Goal: Task Accomplishment & Management: Complete application form

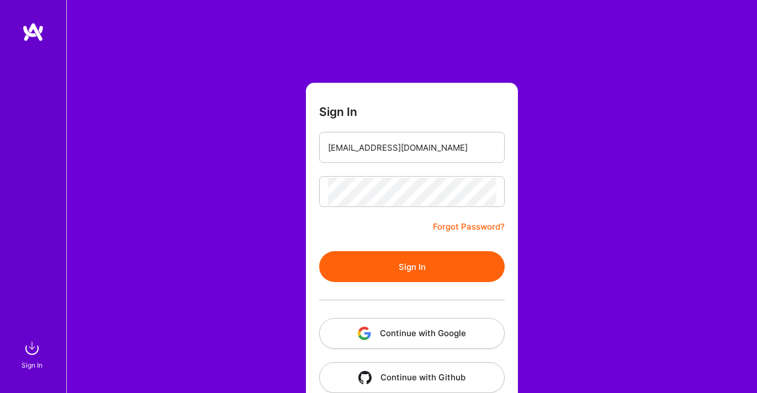
click at [374, 152] on input "[EMAIL_ADDRESS][DOMAIN_NAME]" at bounding box center [412, 148] width 168 height 28
click at [389, 263] on button "Sign In" at bounding box center [412, 266] width 186 height 31
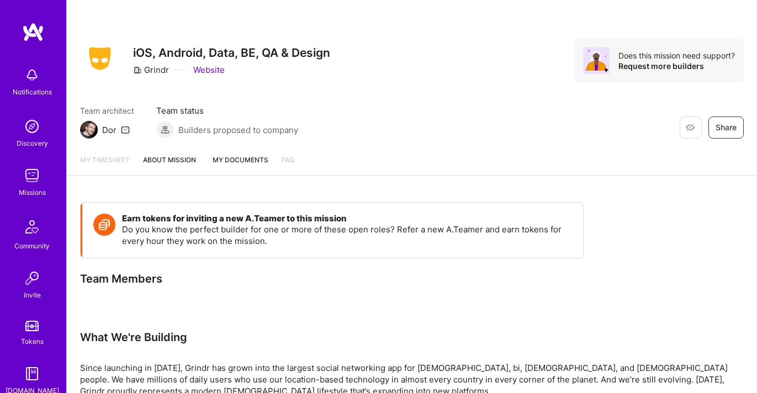
click at [28, 183] on img at bounding box center [32, 176] width 22 height 22
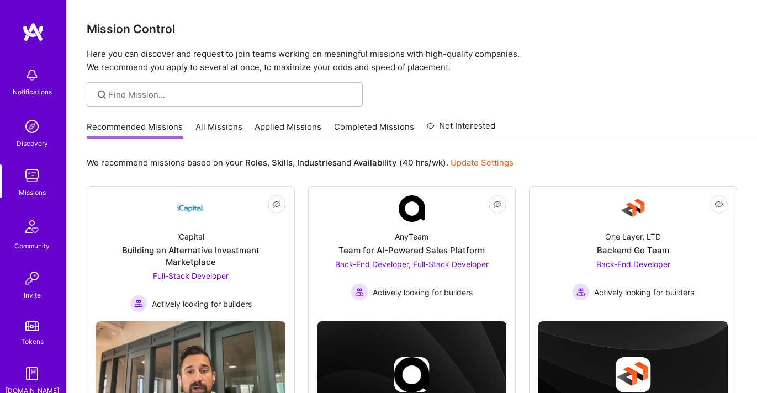
click at [208, 136] on link "All Missions" at bounding box center [219, 130] width 47 height 18
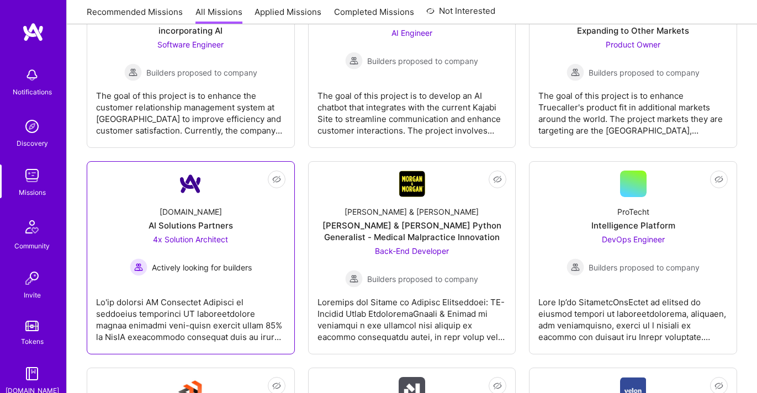
scroll to position [2642, 0]
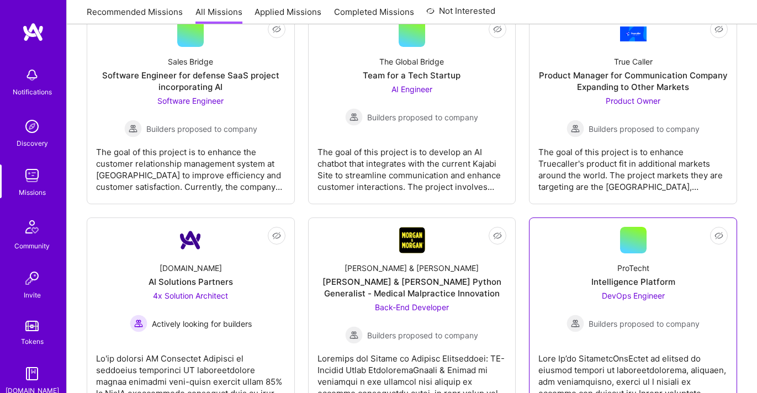
click at [642, 282] on div "Intelligence Platform" at bounding box center [634, 282] width 84 height 12
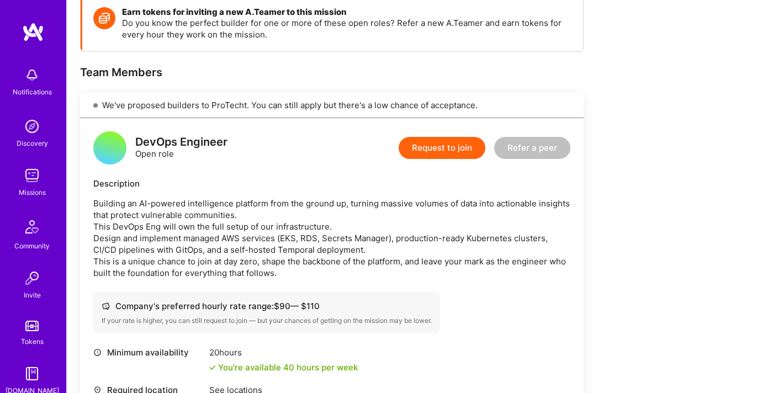
scroll to position [202, 0]
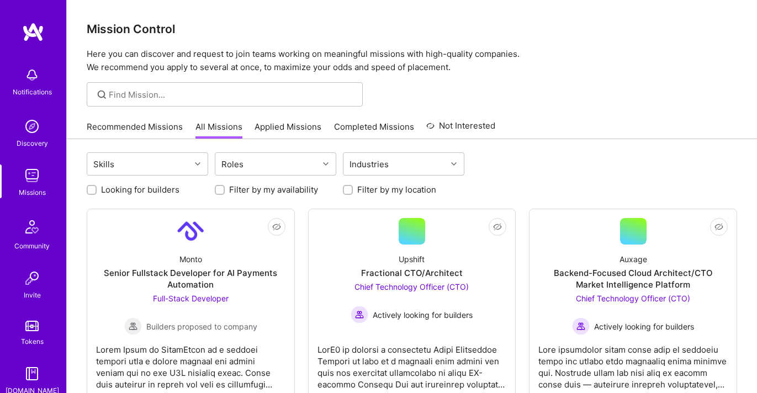
click at [286, 123] on link "Applied Missions" at bounding box center [288, 130] width 67 height 18
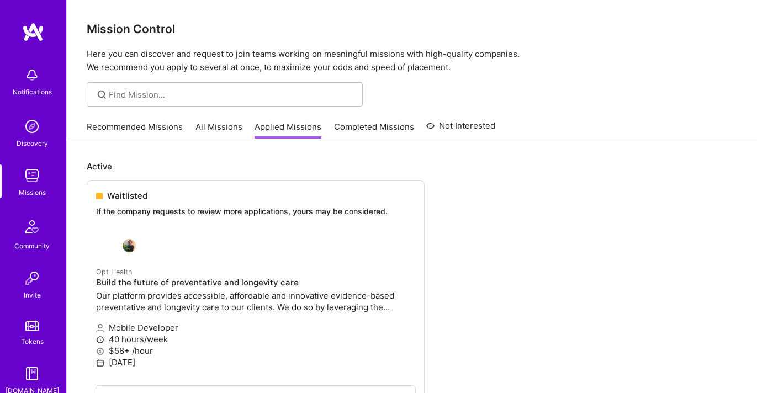
click at [230, 129] on link "All Missions" at bounding box center [219, 130] width 47 height 18
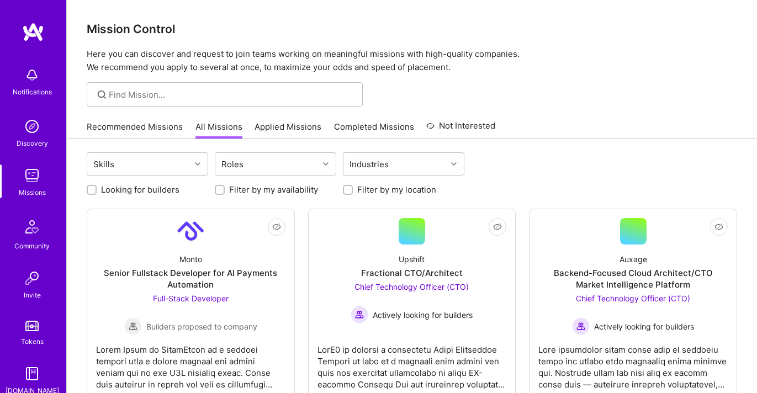
click at [272, 136] on link "Applied Missions" at bounding box center [288, 130] width 67 height 18
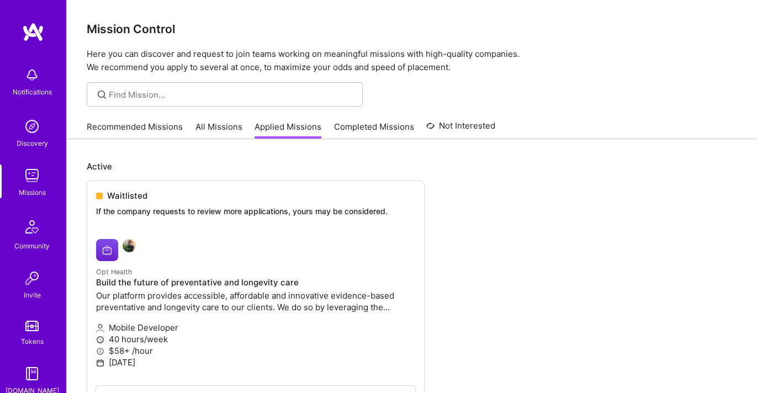
click at [214, 133] on link "All Missions" at bounding box center [219, 130] width 47 height 18
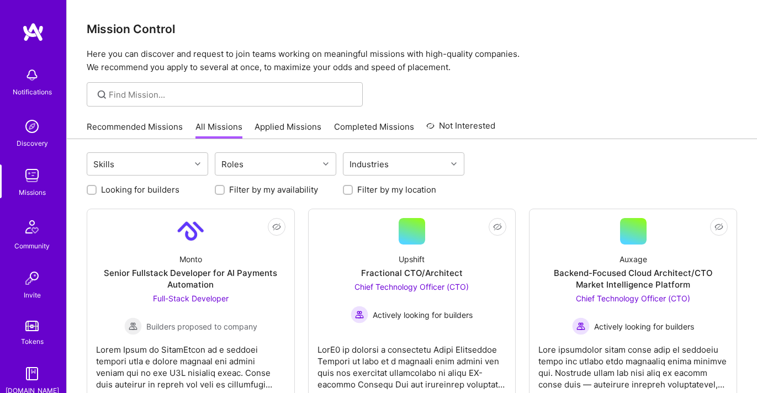
click at [24, 129] on img at bounding box center [32, 126] width 22 height 22
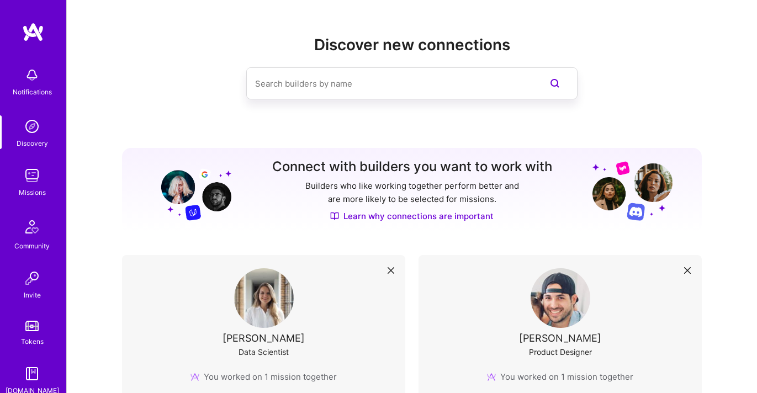
scroll to position [63, 0]
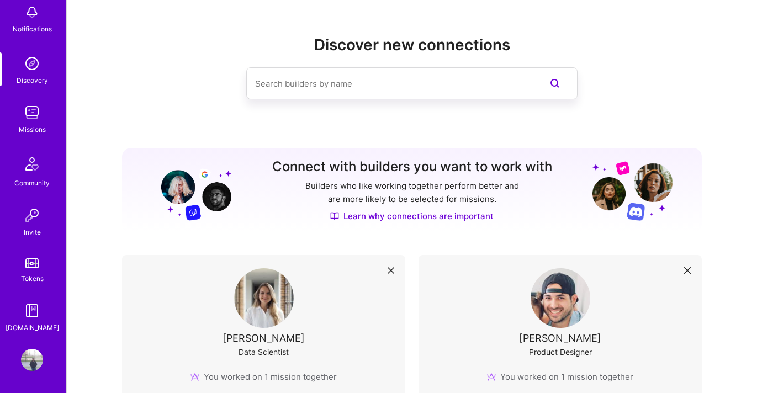
click at [29, 123] on img at bounding box center [32, 113] width 22 height 22
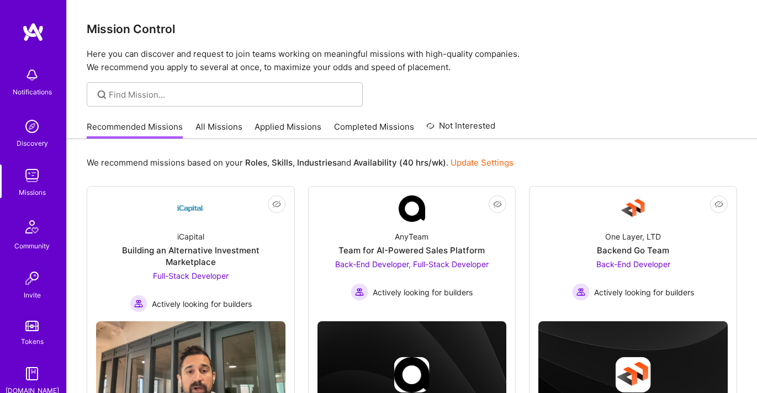
click at [361, 125] on link "Completed Missions" at bounding box center [374, 130] width 80 height 18
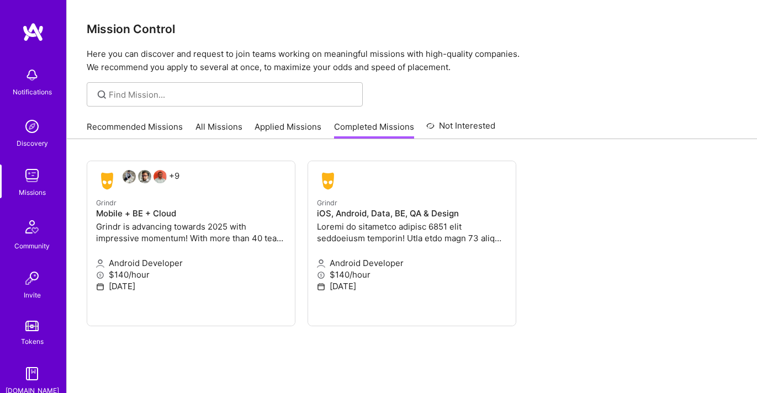
scroll to position [61, 0]
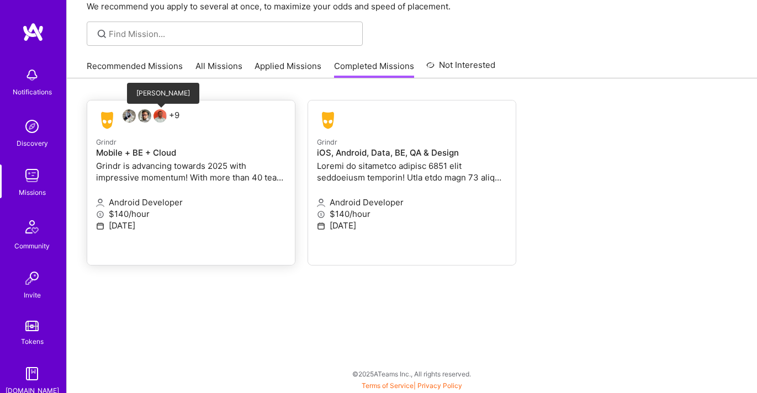
click at [161, 123] on div at bounding box center [161, 117] width 15 height 16
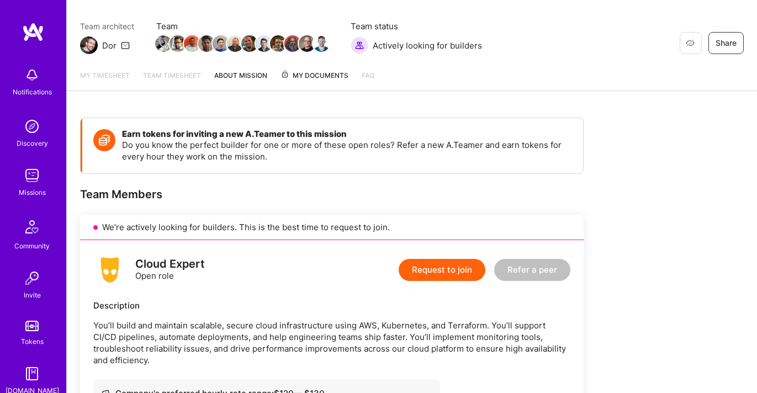
scroll to position [78, 0]
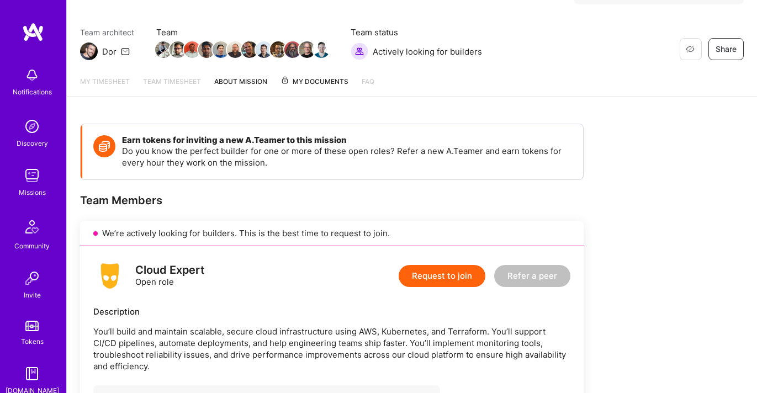
click at [259, 80] on link "About Mission" at bounding box center [240, 86] width 53 height 21
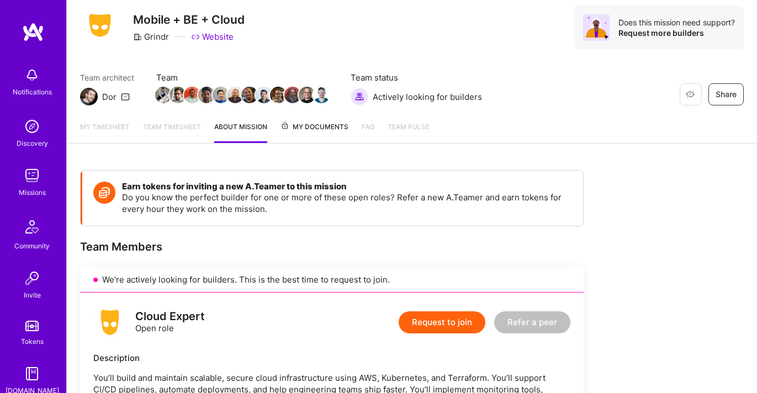
scroll to position [30, 0]
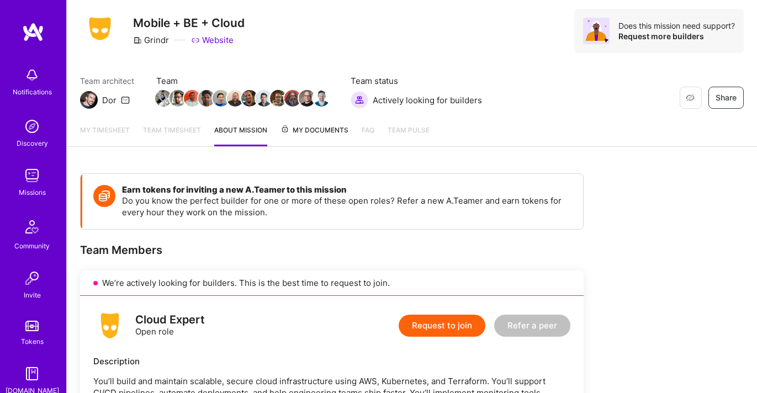
click at [41, 178] on img at bounding box center [32, 176] width 22 height 22
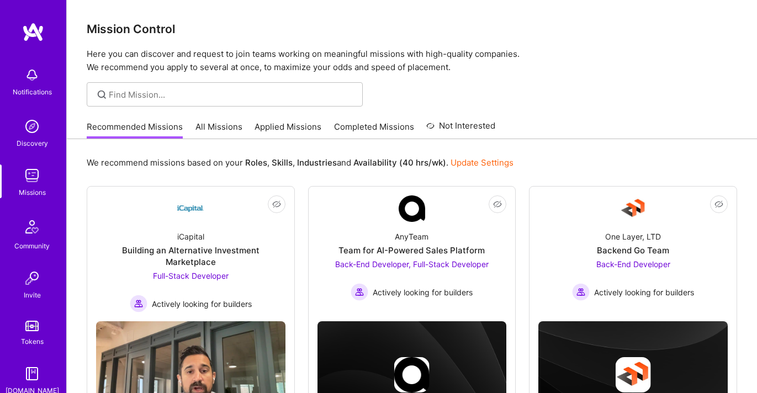
click at [33, 36] on img at bounding box center [33, 32] width 22 height 20
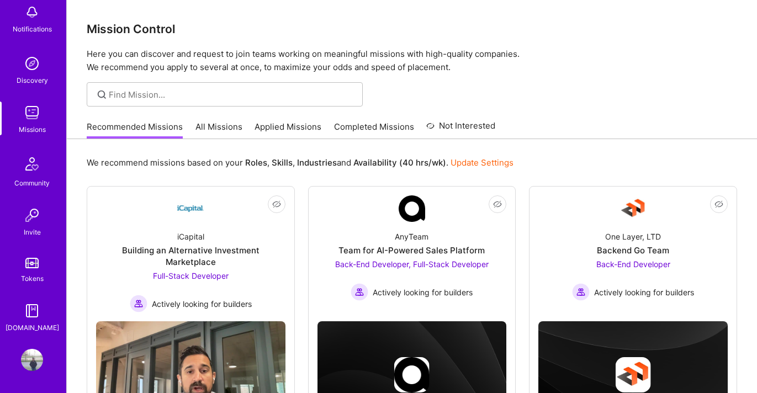
click at [231, 127] on link "All Missions" at bounding box center [219, 130] width 47 height 18
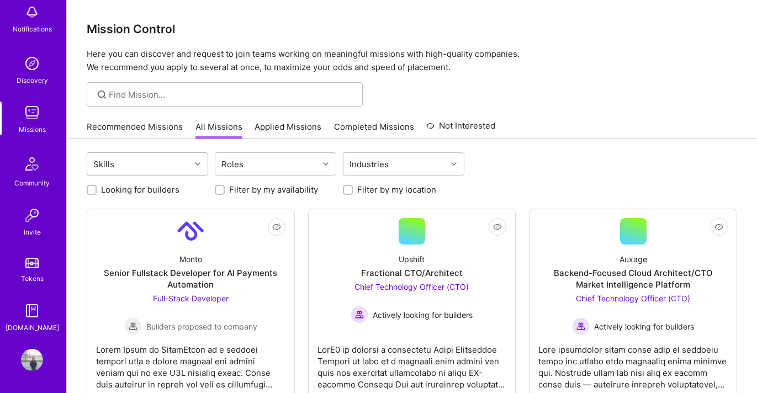
click at [188, 167] on div "Skills" at bounding box center [138, 164] width 103 height 22
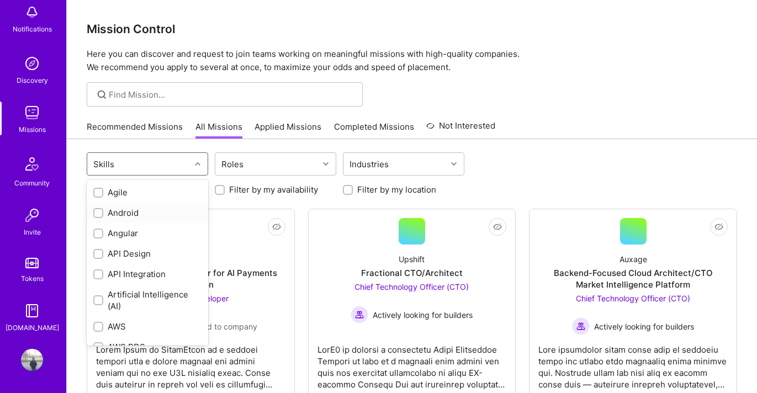
click at [138, 214] on div "Android" at bounding box center [147, 213] width 108 height 12
checkbox input "true"
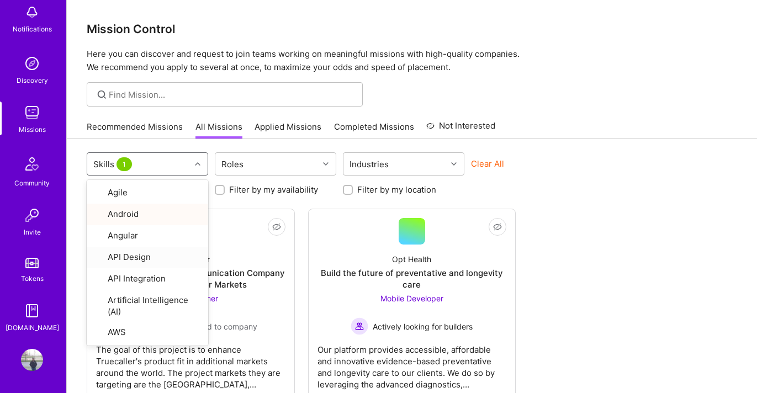
click at [579, 281] on div "Not Interested True Caller Product Manager for Communication Company Expanding …" at bounding box center [412, 305] width 651 height 193
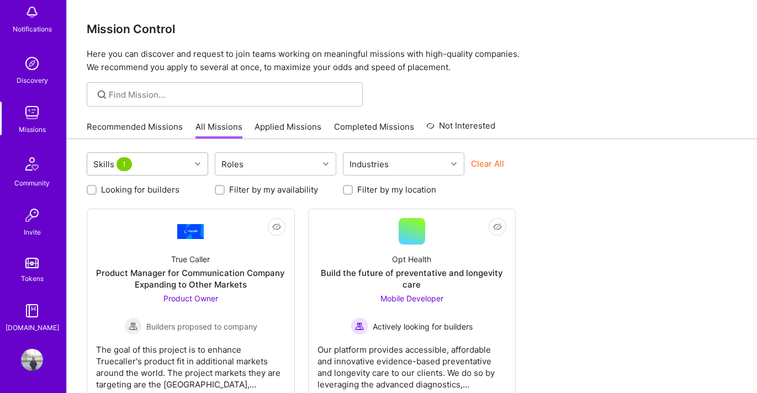
click at [155, 168] on div "Skills 1" at bounding box center [138, 164] width 103 height 22
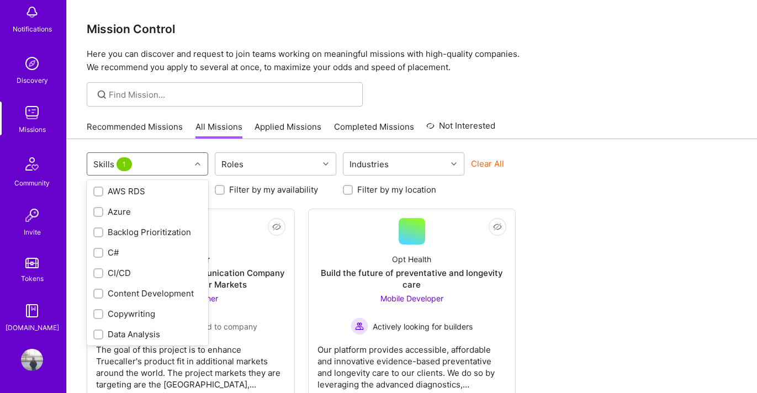
scroll to position [160, 0]
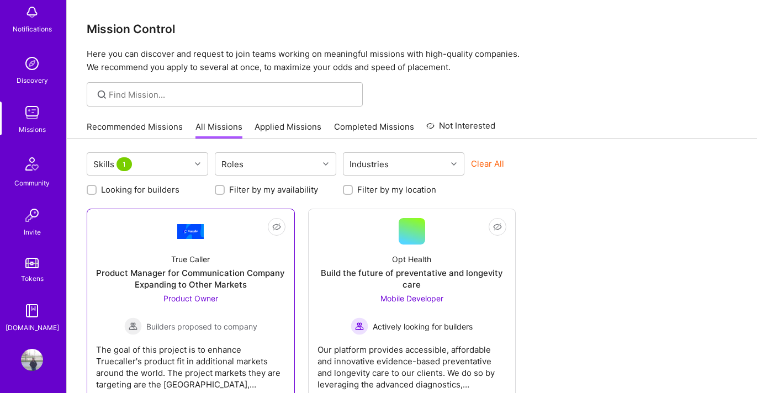
click at [228, 290] on div "Product Manager for Communication Company Expanding to Other Markets" at bounding box center [190, 278] width 189 height 23
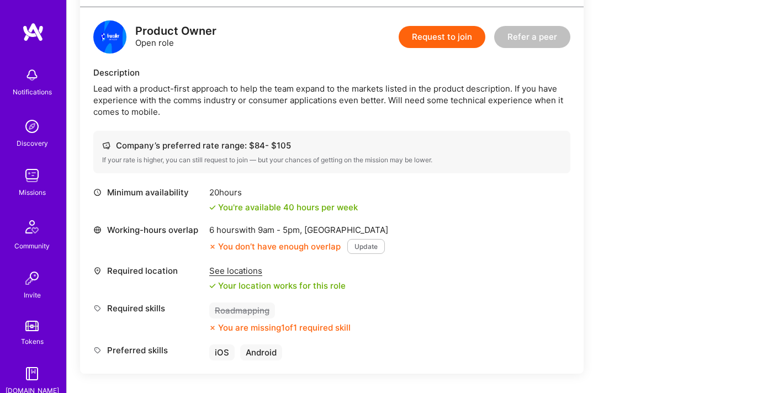
scroll to position [251, 0]
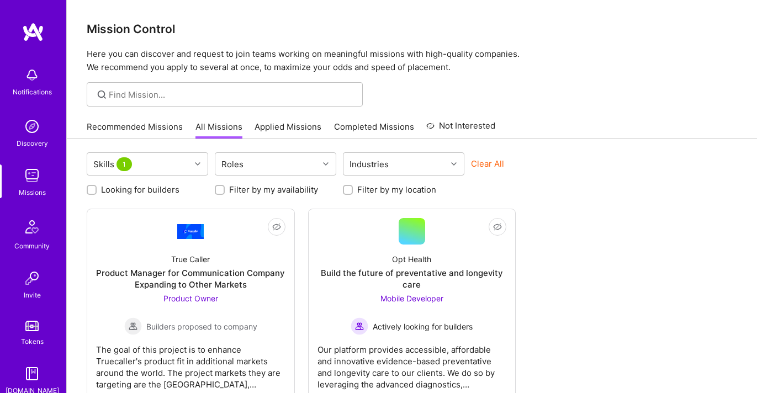
click at [262, 129] on link "Applied Missions" at bounding box center [288, 130] width 67 height 18
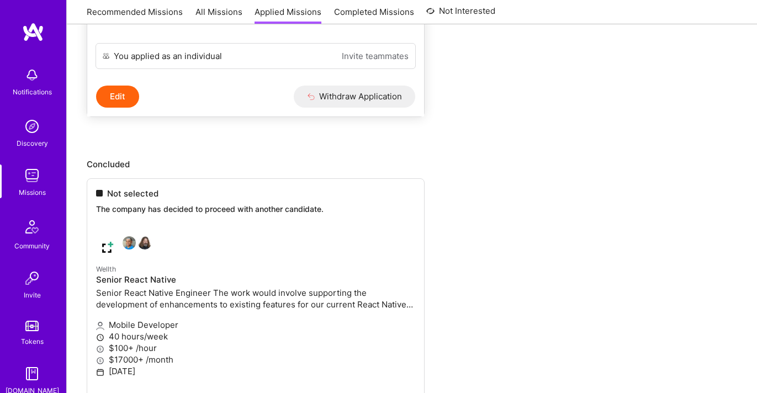
scroll to position [351, 0]
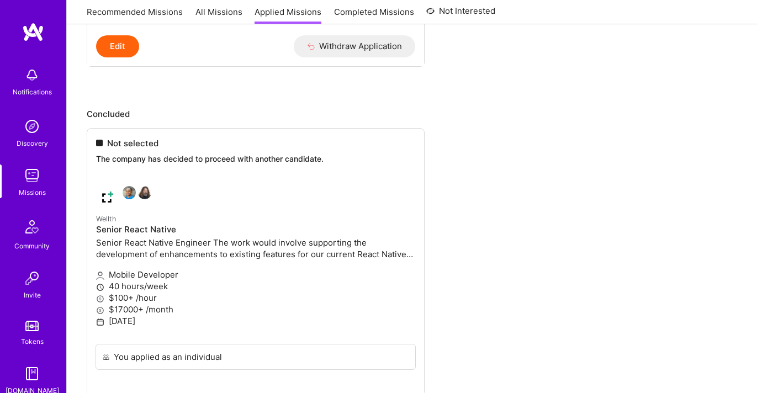
scroll to position [465, 0]
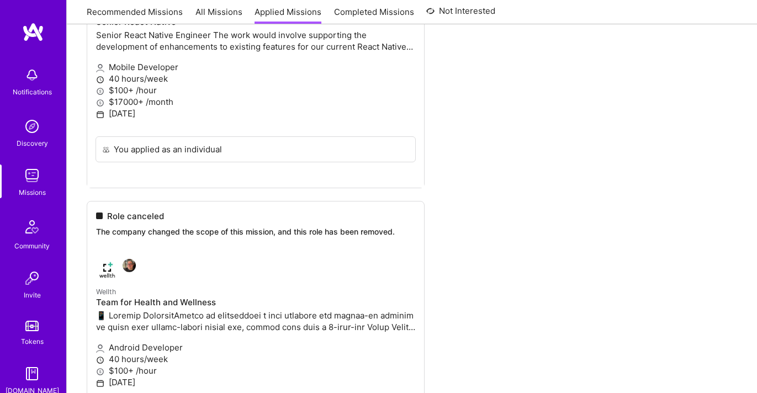
scroll to position [637, 0]
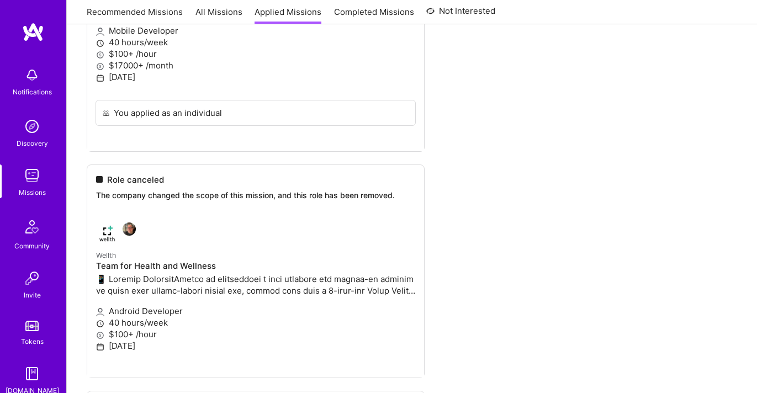
click at [124, 233] on ul "Not selected The company has decided to proceed with another candidate. Wellth …" at bounding box center [412, 399] width 651 height 1030
click at [134, 229] on ul "Not selected The company has decided to proceed with another candidate. Wellth …" at bounding box center [412, 399] width 651 height 1030
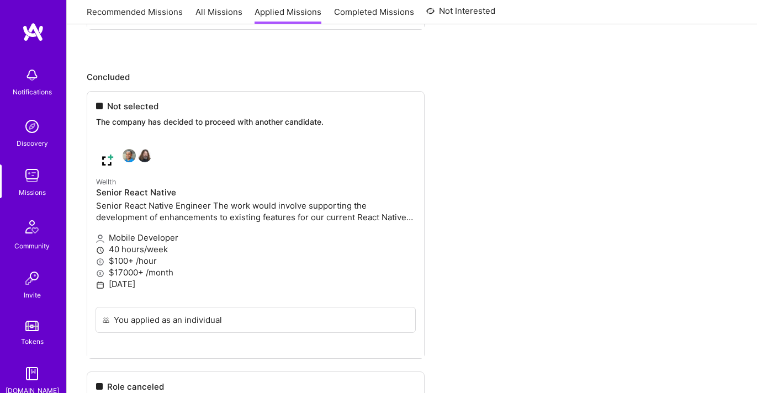
scroll to position [387, 0]
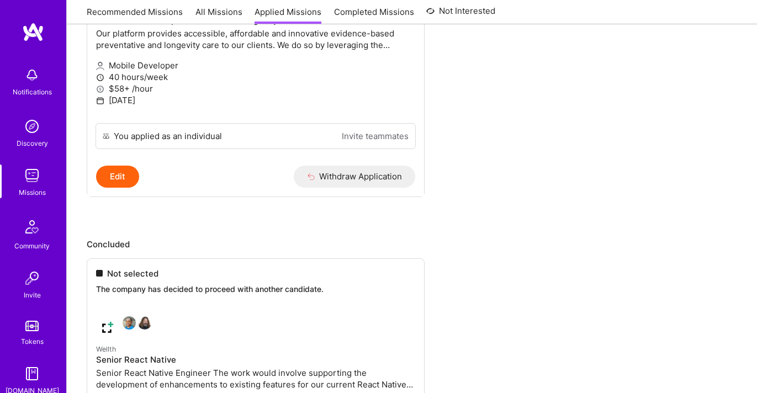
scroll to position [307, 0]
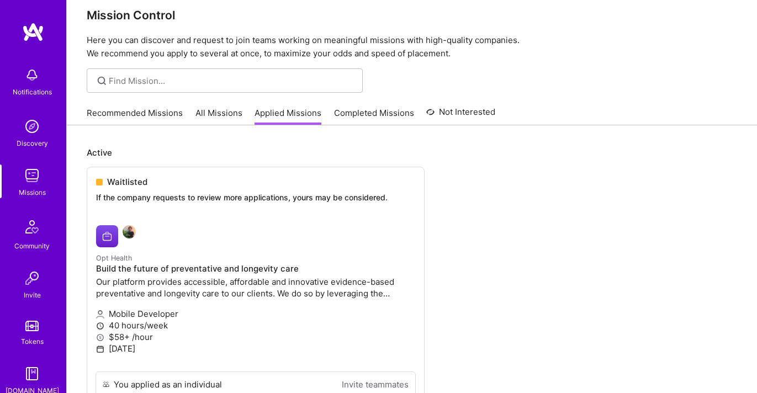
scroll to position [0, 0]
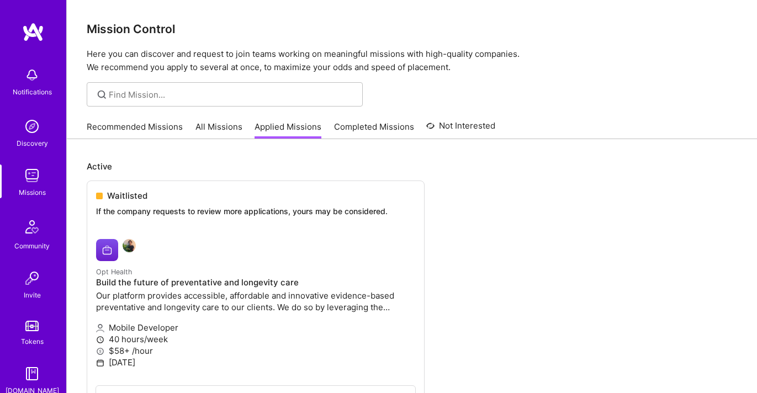
click at [131, 130] on link "Recommended Missions" at bounding box center [135, 130] width 96 height 18
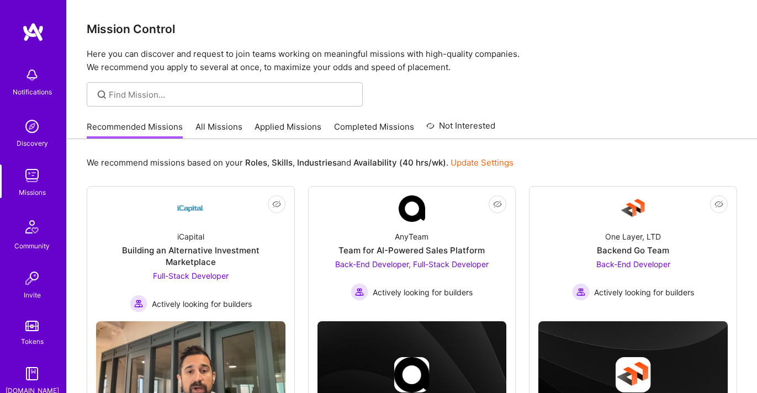
click at [220, 129] on link "All Missions" at bounding box center [219, 130] width 47 height 18
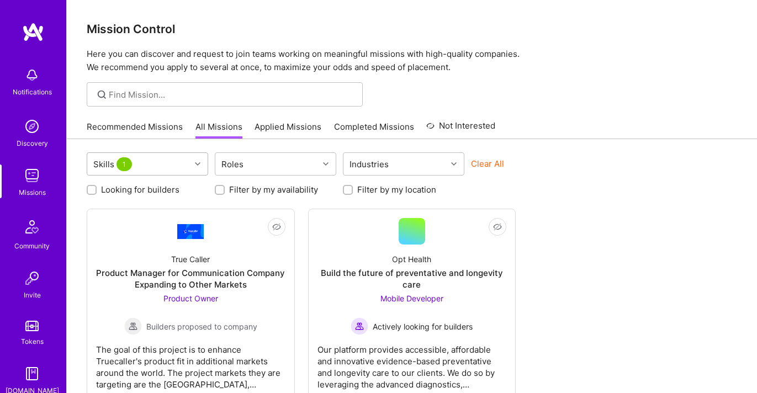
click at [199, 165] on icon at bounding box center [198, 164] width 6 height 6
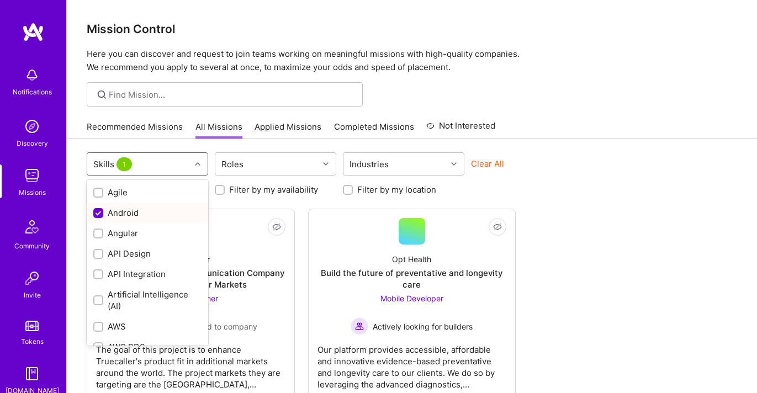
click at [174, 208] on div "Android" at bounding box center [147, 213] width 108 height 12
checkbox input "false"
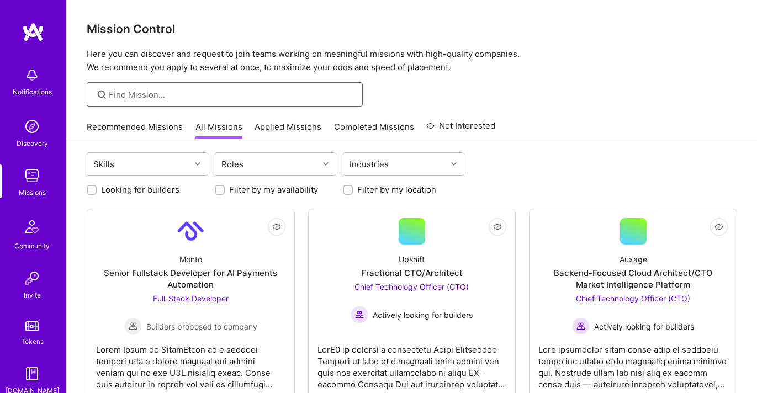
click at [253, 99] on input at bounding box center [232, 95] width 246 height 12
click at [279, 121] on link "Applied Missions" at bounding box center [288, 130] width 67 height 18
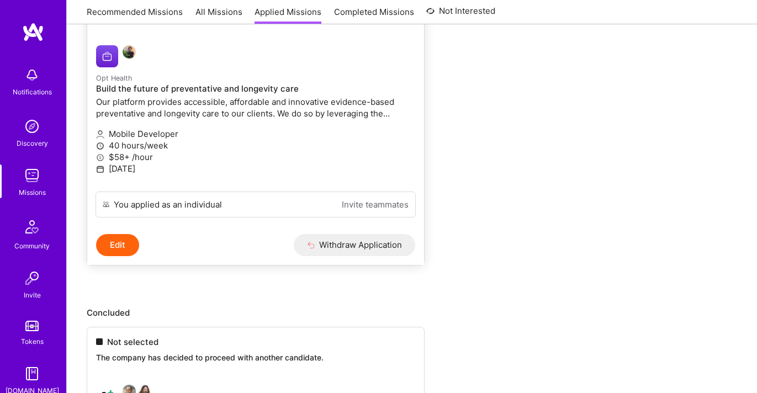
scroll to position [408, 0]
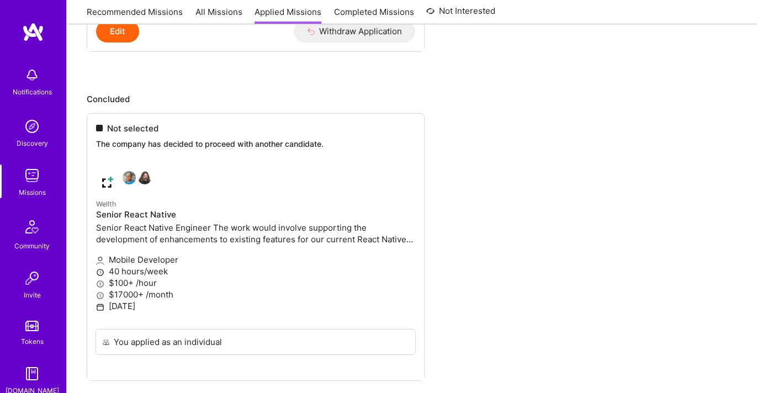
click at [33, 134] on img at bounding box center [32, 126] width 22 height 22
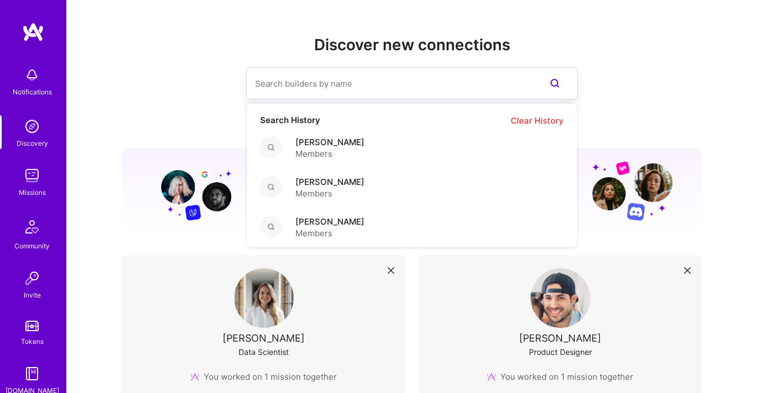
click at [310, 94] on input at bounding box center [390, 84] width 270 height 28
click at [318, 148] on span "Members" at bounding box center [330, 154] width 69 height 12
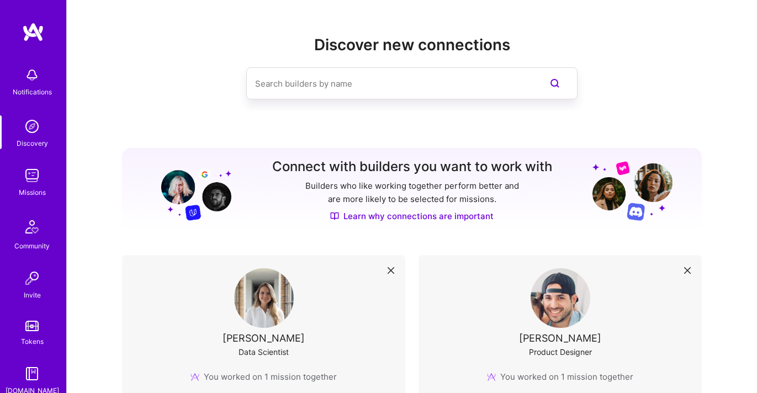
click at [34, 245] on div "Community" at bounding box center [31, 246] width 35 height 12
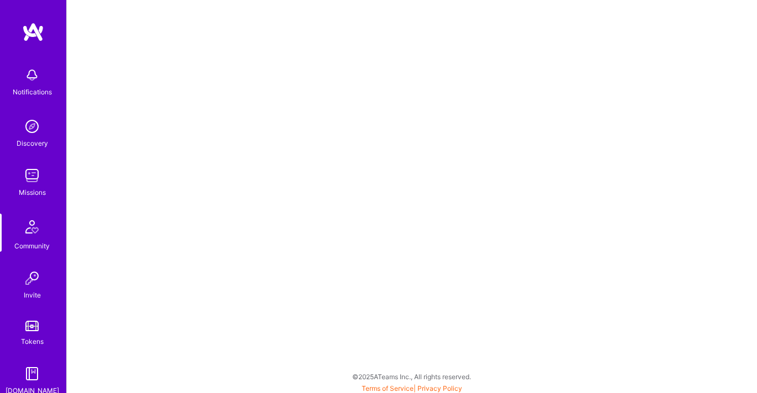
click at [45, 238] on img at bounding box center [32, 227] width 27 height 27
click at [40, 287] on img at bounding box center [32, 278] width 22 height 22
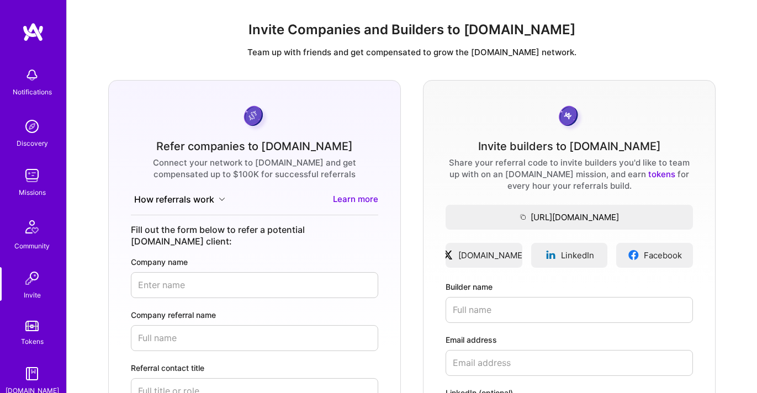
click at [37, 247] on div "Community" at bounding box center [31, 246] width 35 height 12
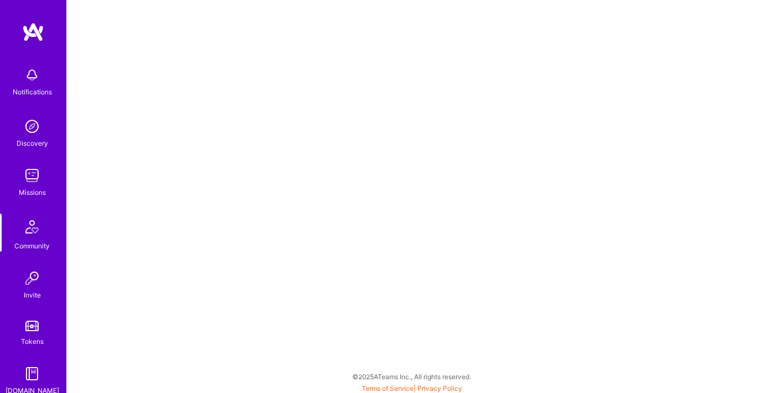
click at [22, 345] on div "Tokens" at bounding box center [32, 342] width 23 height 12
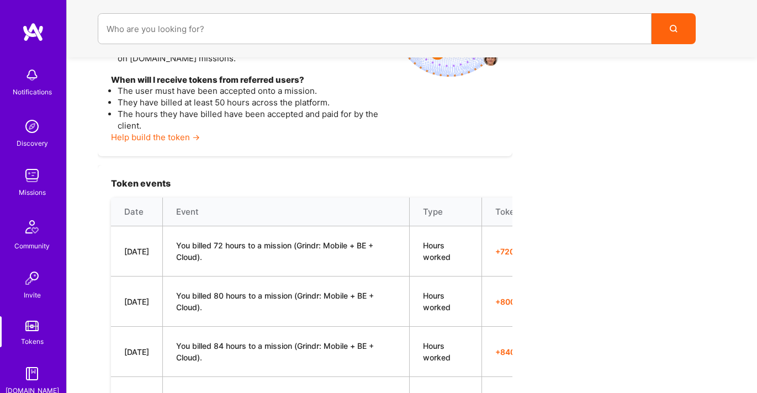
scroll to position [63, 0]
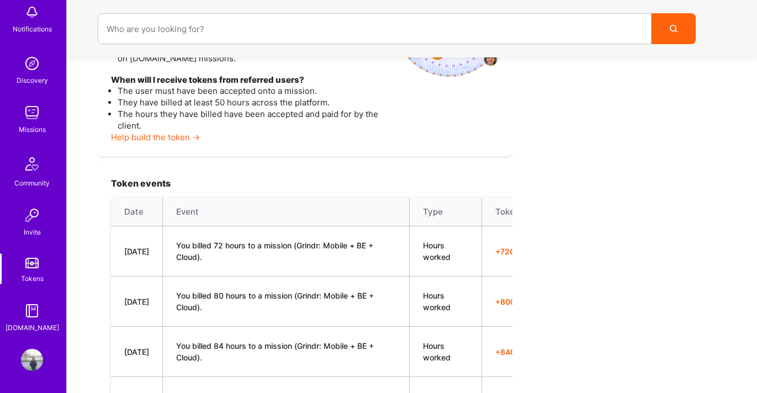
click at [28, 310] on img at bounding box center [32, 311] width 22 height 22
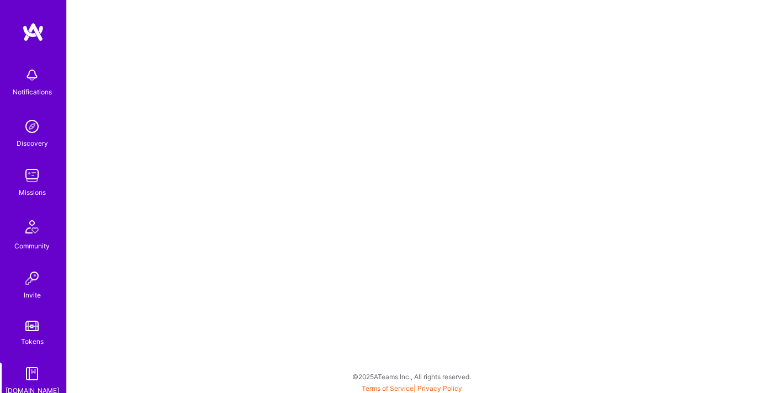
click at [33, 232] on img at bounding box center [32, 227] width 27 height 27
click at [33, 82] on img at bounding box center [32, 75] width 22 height 22
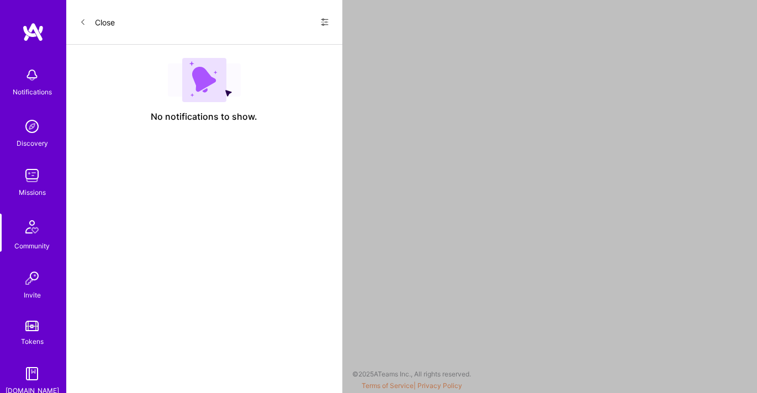
click at [326, 17] on button at bounding box center [324, 23] width 9 height 15
click at [282, 49] on span "Show all notifications" at bounding box center [247, 45] width 77 height 11
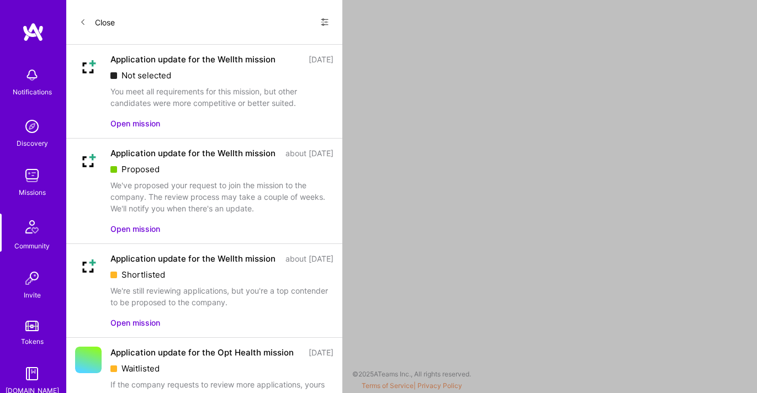
click at [88, 162] on img at bounding box center [88, 161] width 27 height 27
click at [123, 159] on div "Application update for the Wellth mission" at bounding box center [192, 154] width 165 height 12
click at [146, 154] on div "Application update for the Wellth mission" at bounding box center [192, 154] width 165 height 12
click at [286, 153] on div "about [DATE]" at bounding box center [310, 154] width 48 height 12
click at [150, 235] on button "Open mission" at bounding box center [135, 229] width 50 height 12
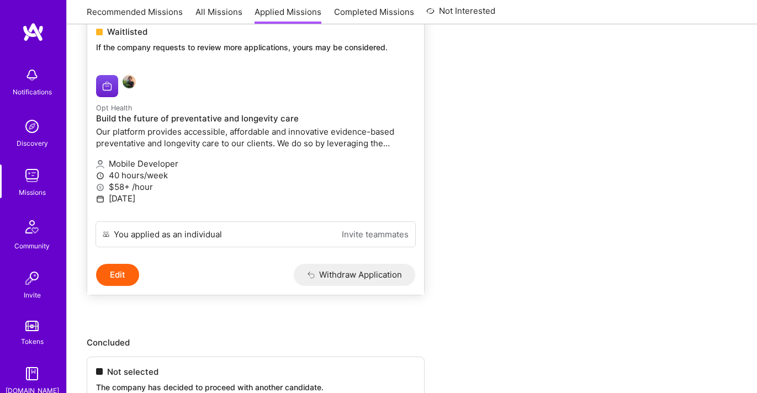
scroll to position [163, 0]
click at [131, 140] on p "Our platform provides accessible, affordable and innovative evidence-based prev…" at bounding box center [255, 138] width 319 height 23
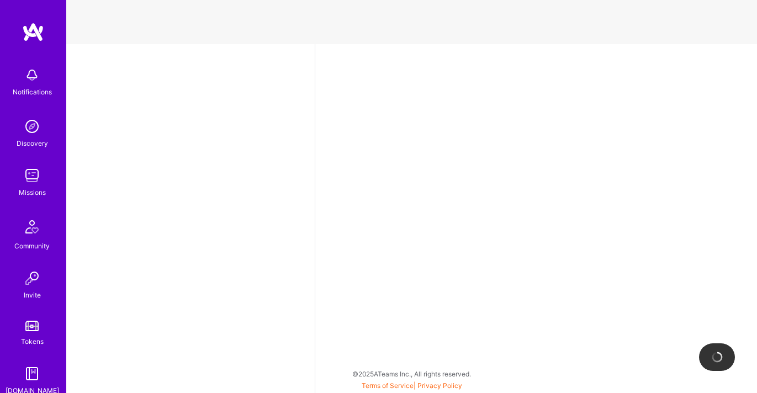
select select "US"
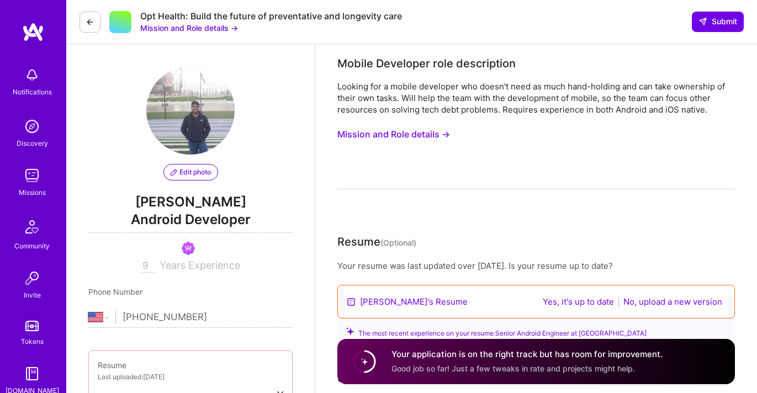
click at [395, 135] on button "Mission and Role details →" at bounding box center [394, 134] width 113 height 20
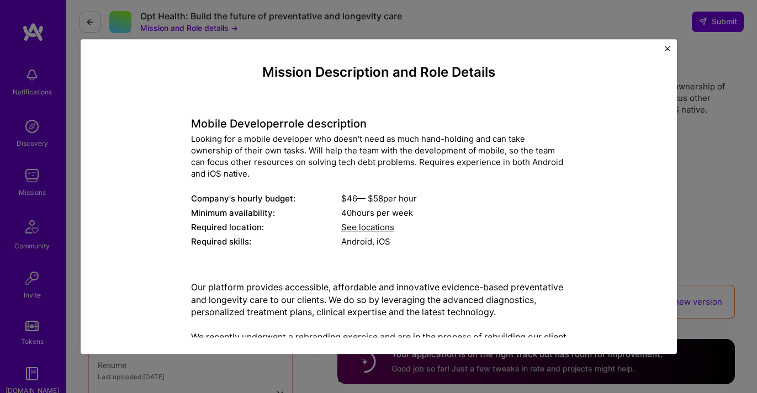
click at [667, 44] on div "Mission Description and Role Details Mobile Developer role description Looking …" at bounding box center [379, 196] width 597 height 315
click at [667, 46] on img "Close" at bounding box center [668, 49] width 6 height 6
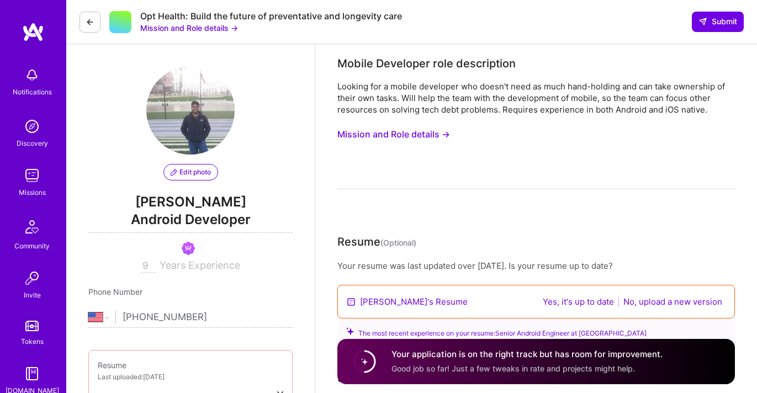
click at [92, 27] on button at bounding box center [90, 22] width 21 height 21
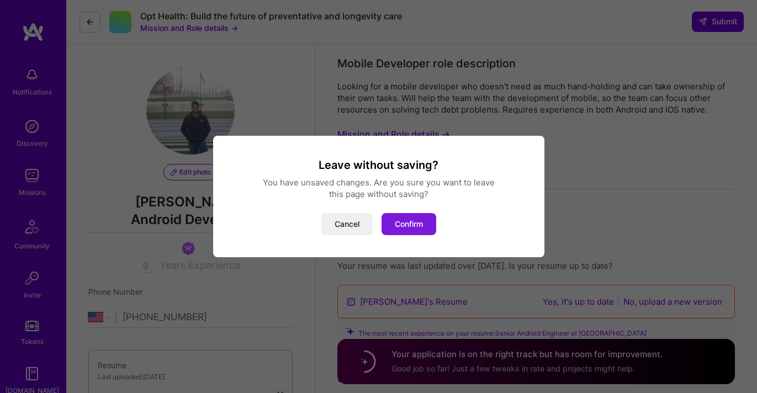
click at [408, 223] on button "Confirm" at bounding box center [409, 224] width 55 height 22
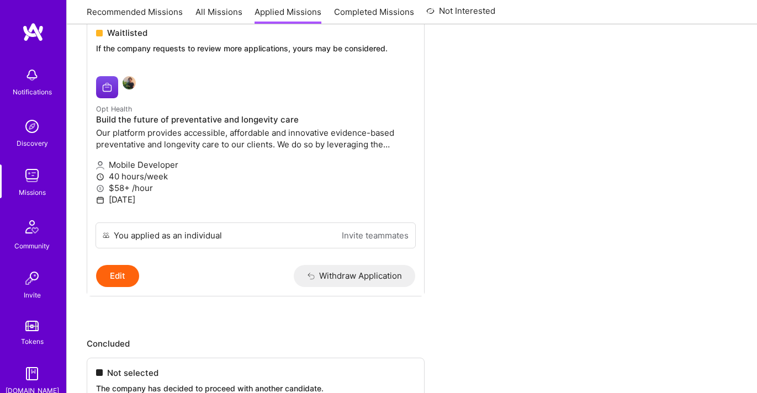
scroll to position [63, 0]
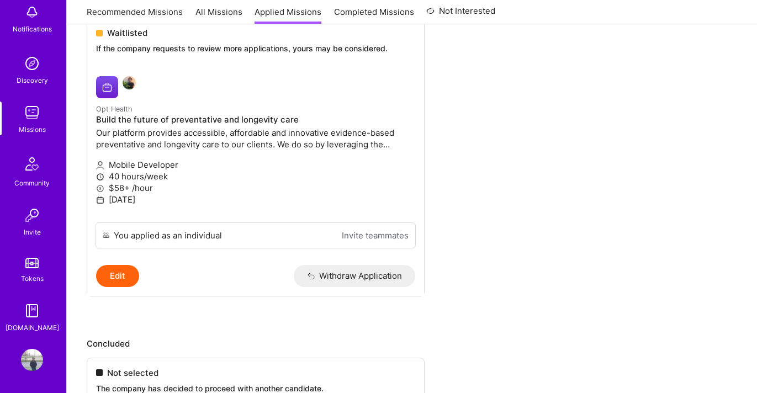
click at [28, 356] on img at bounding box center [32, 360] width 22 height 22
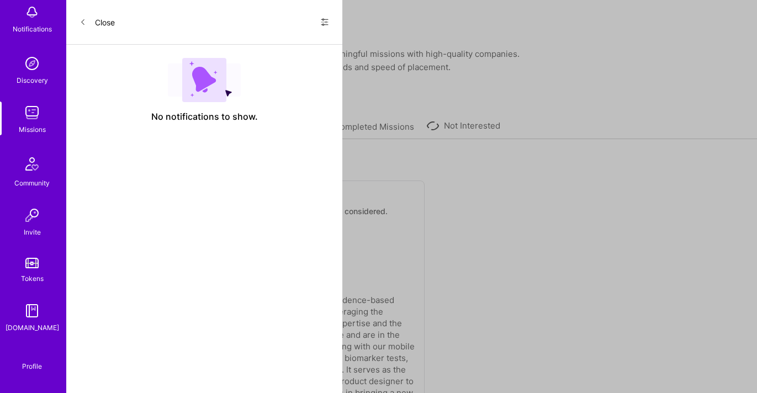
select select "US"
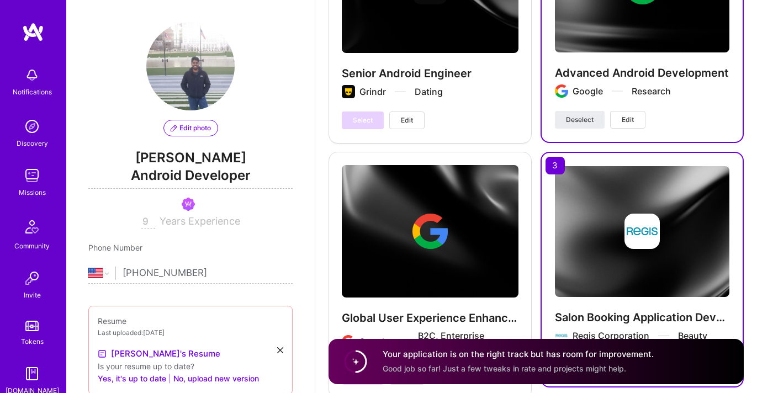
scroll to position [1656, 0]
